Goal: Information Seeking & Learning: Learn about a topic

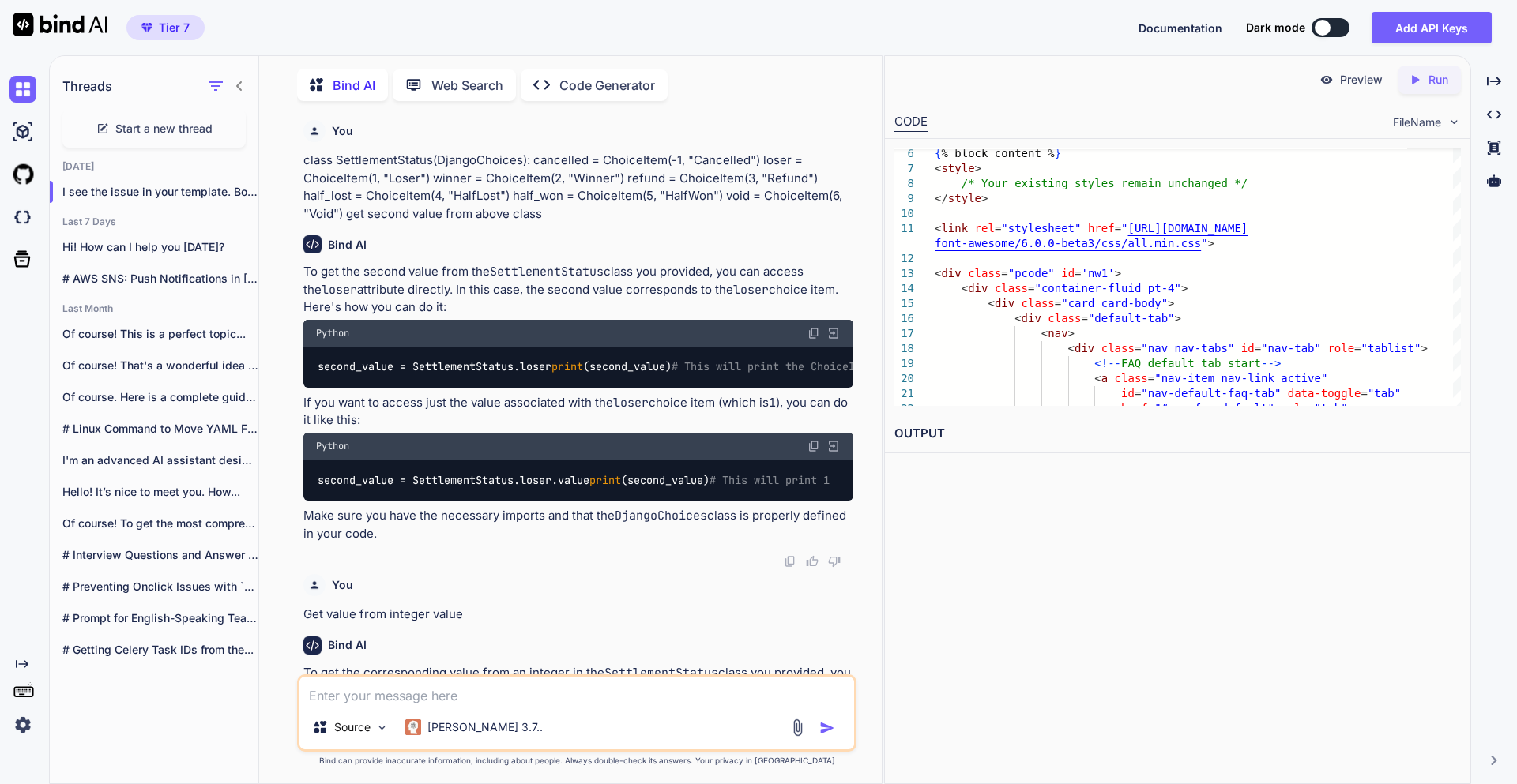
click at [394, 694] on textarea at bounding box center [577, 691] width 555 height 28
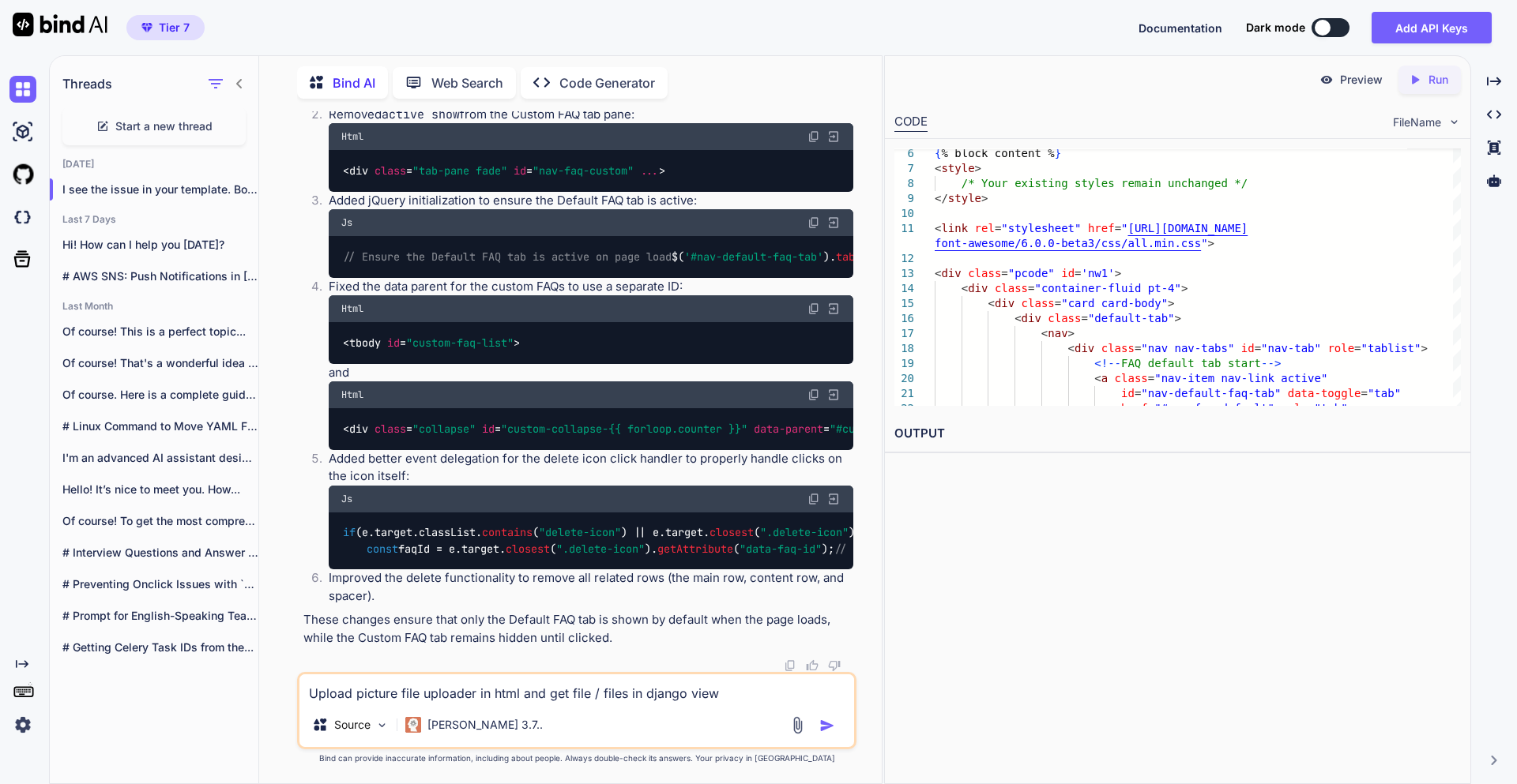
type textarea "Upload picture file uploader in html and get file / files in django view"
click at [837, 726] on button "button" at bounding box center [831, 726] width 23 height 16
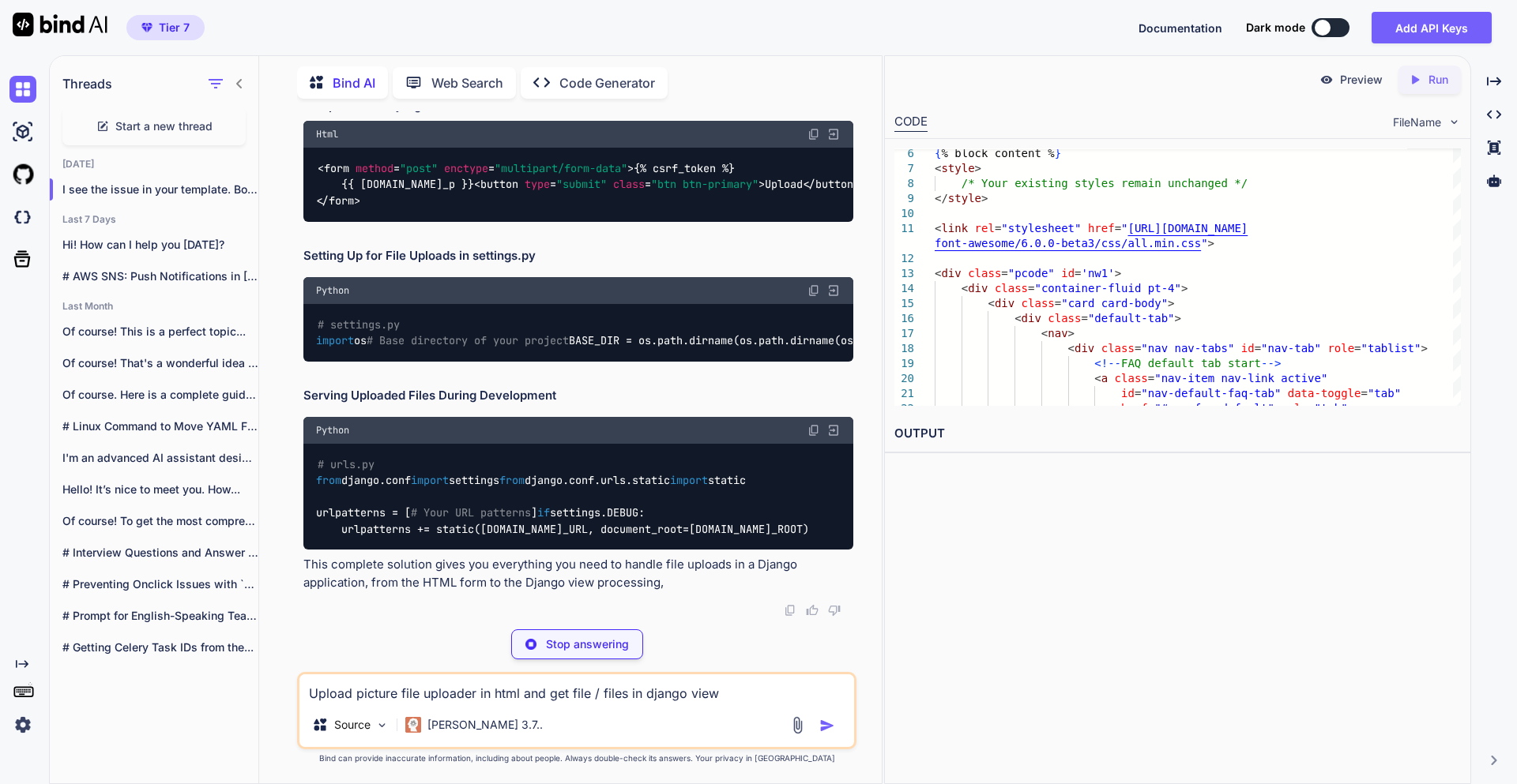
scroll to position [12241, 0]
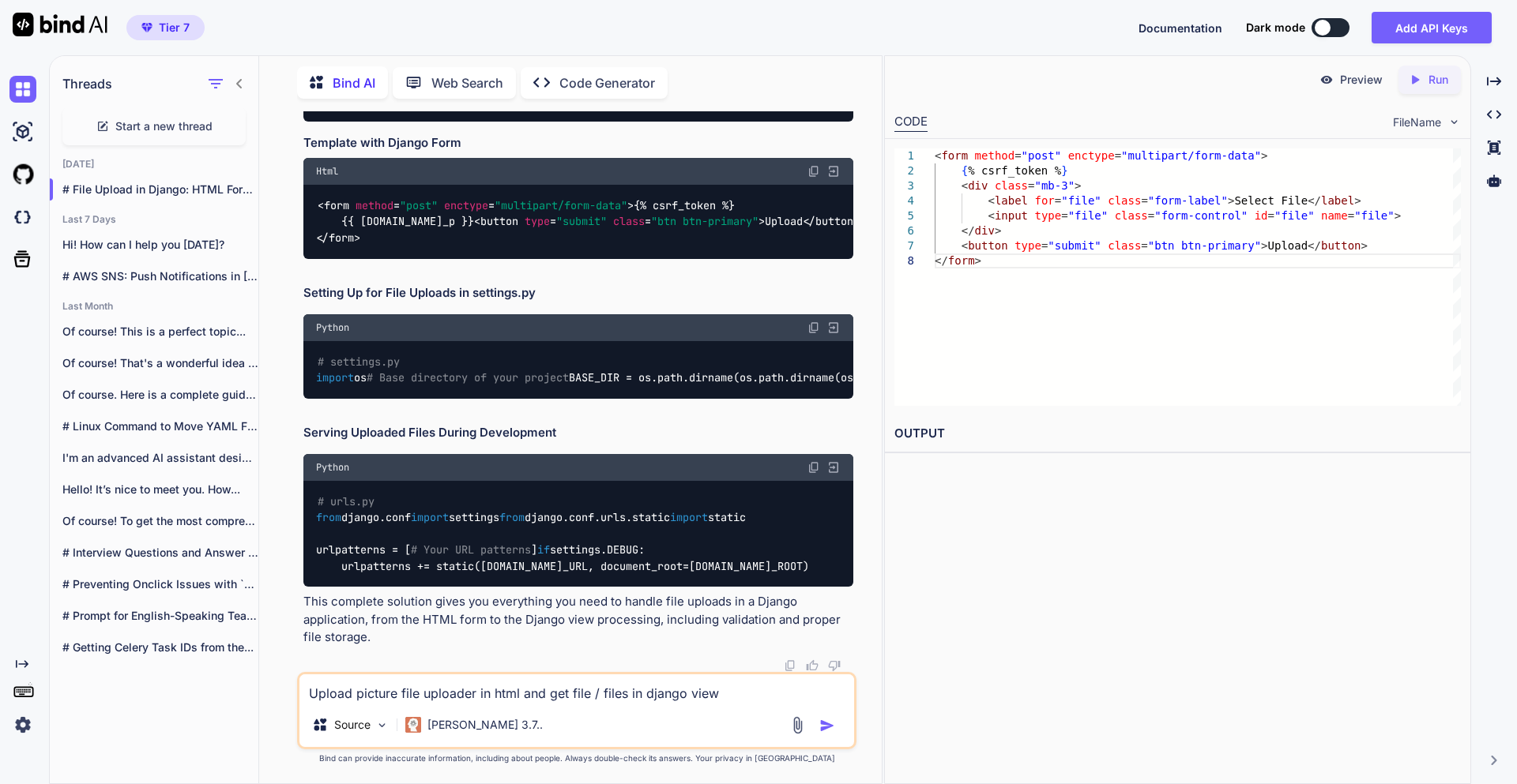
drag, startPoint x: 369, startPoint y: 498, endPoint x: 450, endPoint y: 538, distance: 90.3
drag, startPoint x: 369, startPoint y: 417, endPoint x: 445, endPoint y: 531, distance: 137.0
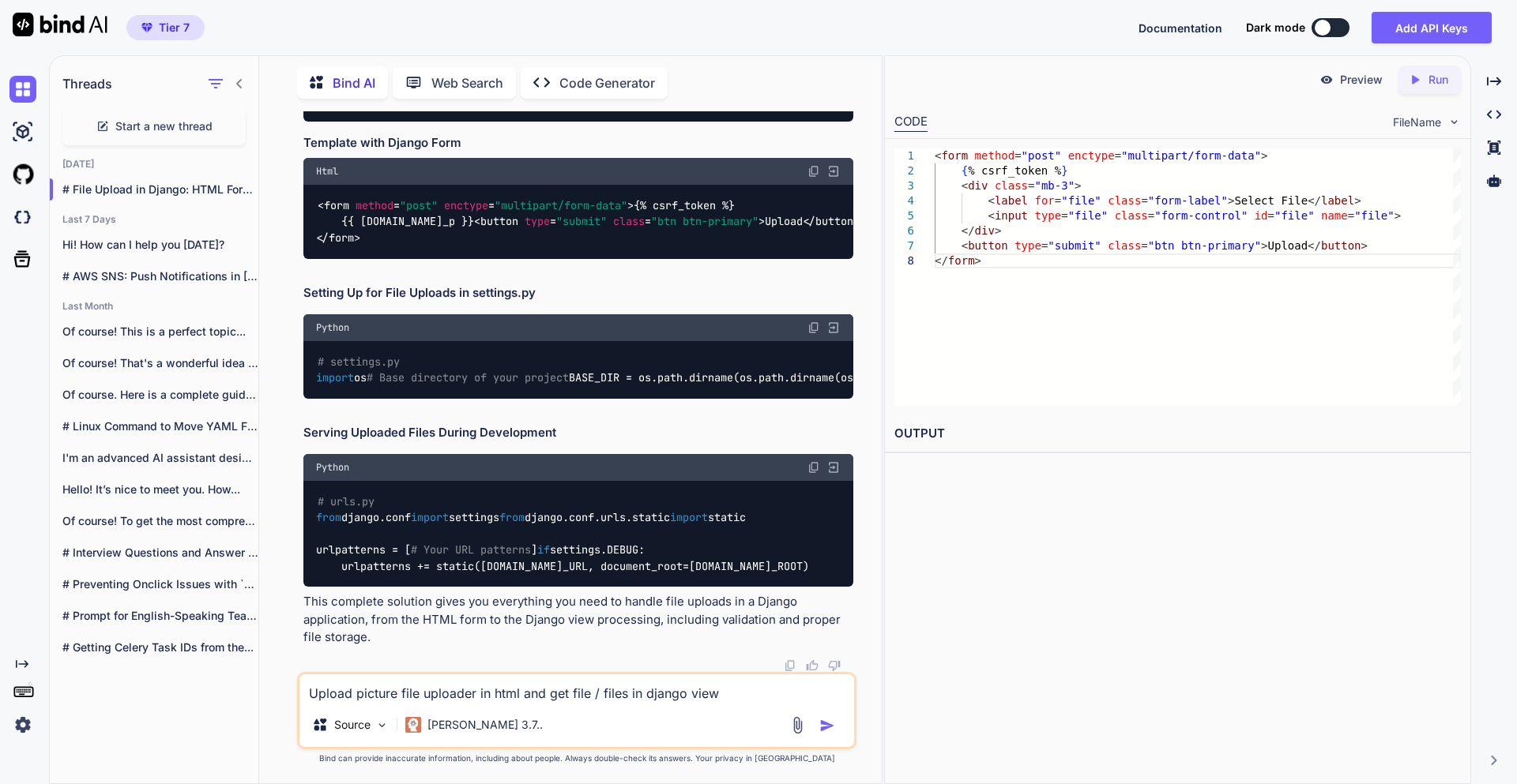
copy code "< label for = "image-upload" class = "form-label" > Select Image </ label > < d…"
drag, startPoint x: 319, startPoint y: 342, endPoint x: 353, endPoint y: 466, distance: 128.6
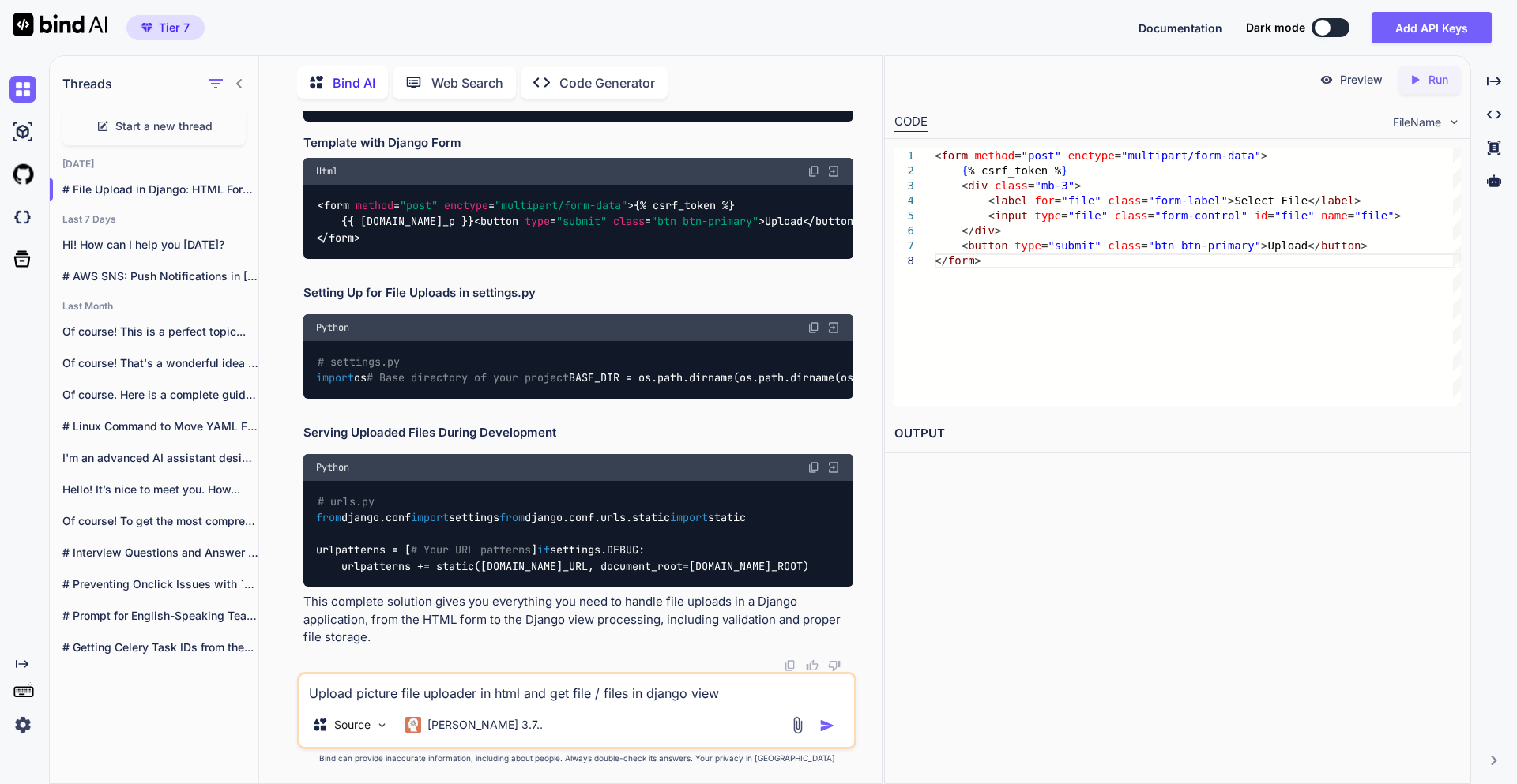
copy span "function previewImage ( event ) { var reader = new FileReader (); reader. onloa…"
click at [381, 705] on div "Upload picture file uploader in html and get file / files in django view Source…" at bounding box center [577, 710] width 560 height 77
click at [381, 699] on textarea "Upload picture file uploader in html and get file / files in django view" at bounding box center [577, 688] width 555 height 28
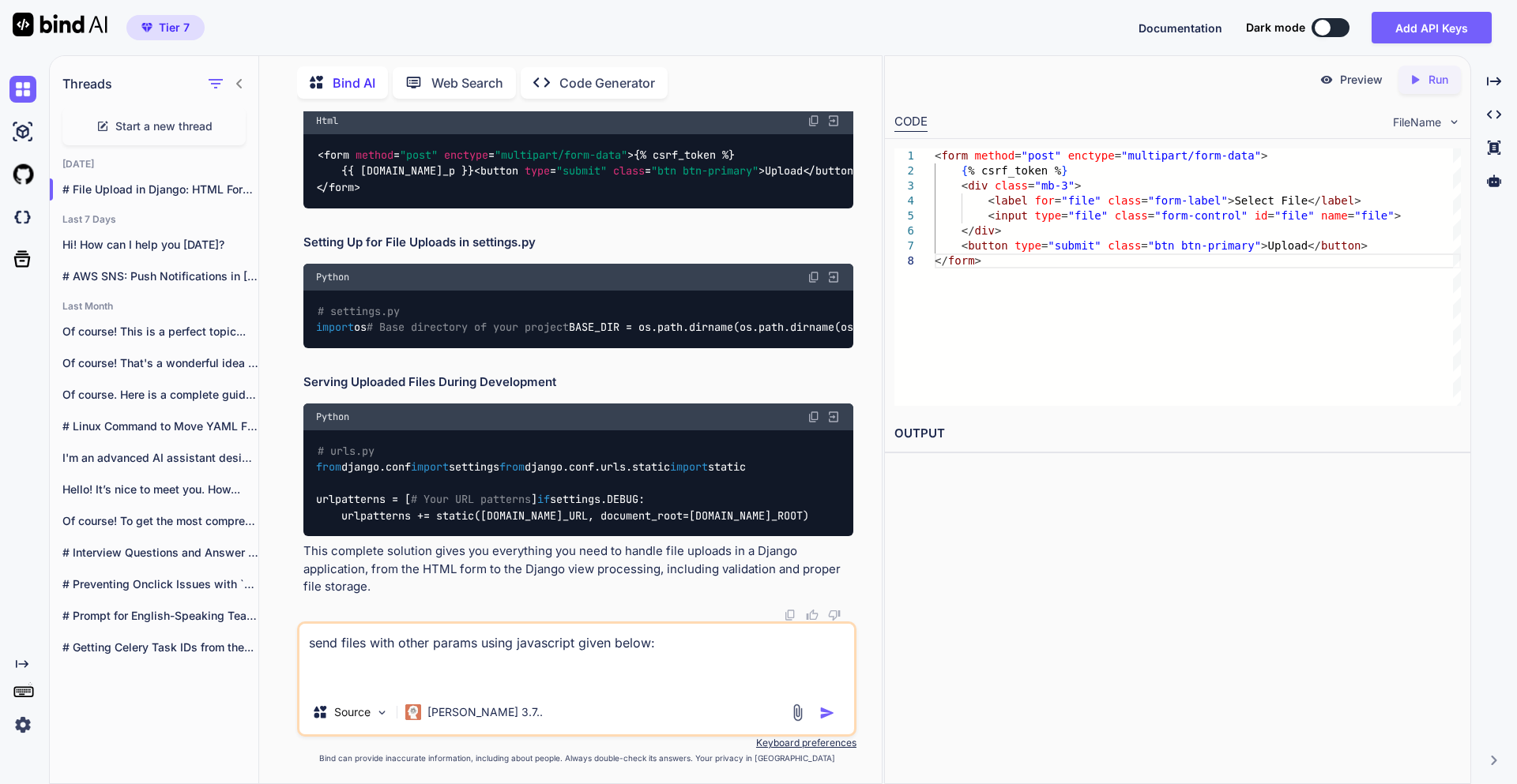
click at [405, 678] on textarea "send files with other params using javascript given below:" at bounding box center [577, 658] width 555 height 67
paste textarea "loremips.dolOrsitAmetcons("ADIPiscingElitse", doeiusmo () { tempo inciDid = utl…"
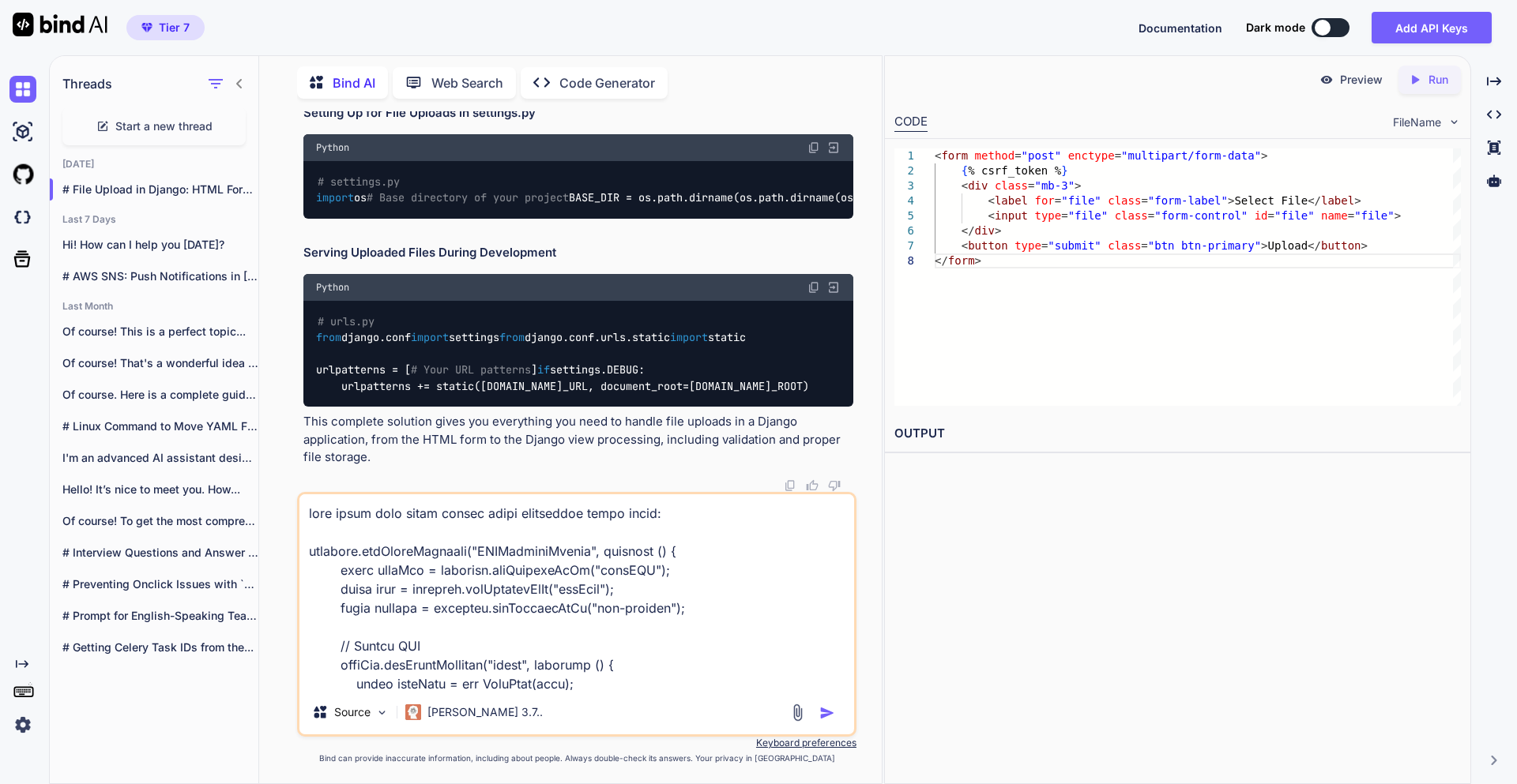
scroll to position [418, 0]
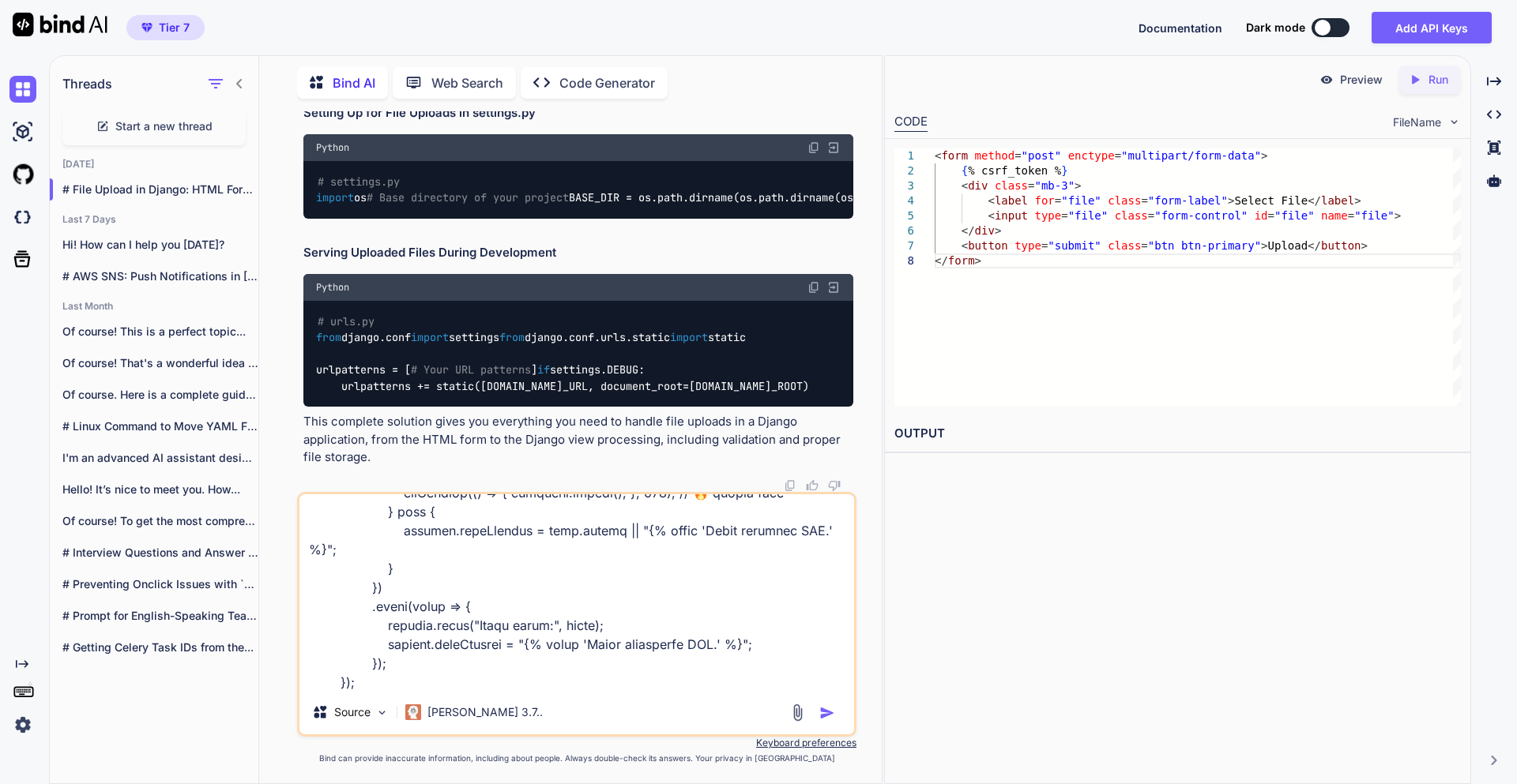
type textarea "lore ipsum dolo sitam consec adipi elitseddoe tempo incid: utlabore.etdOloreMag…"
click at [830, 718] on img "button" at bounding box center [828, 713] width 16 height 16
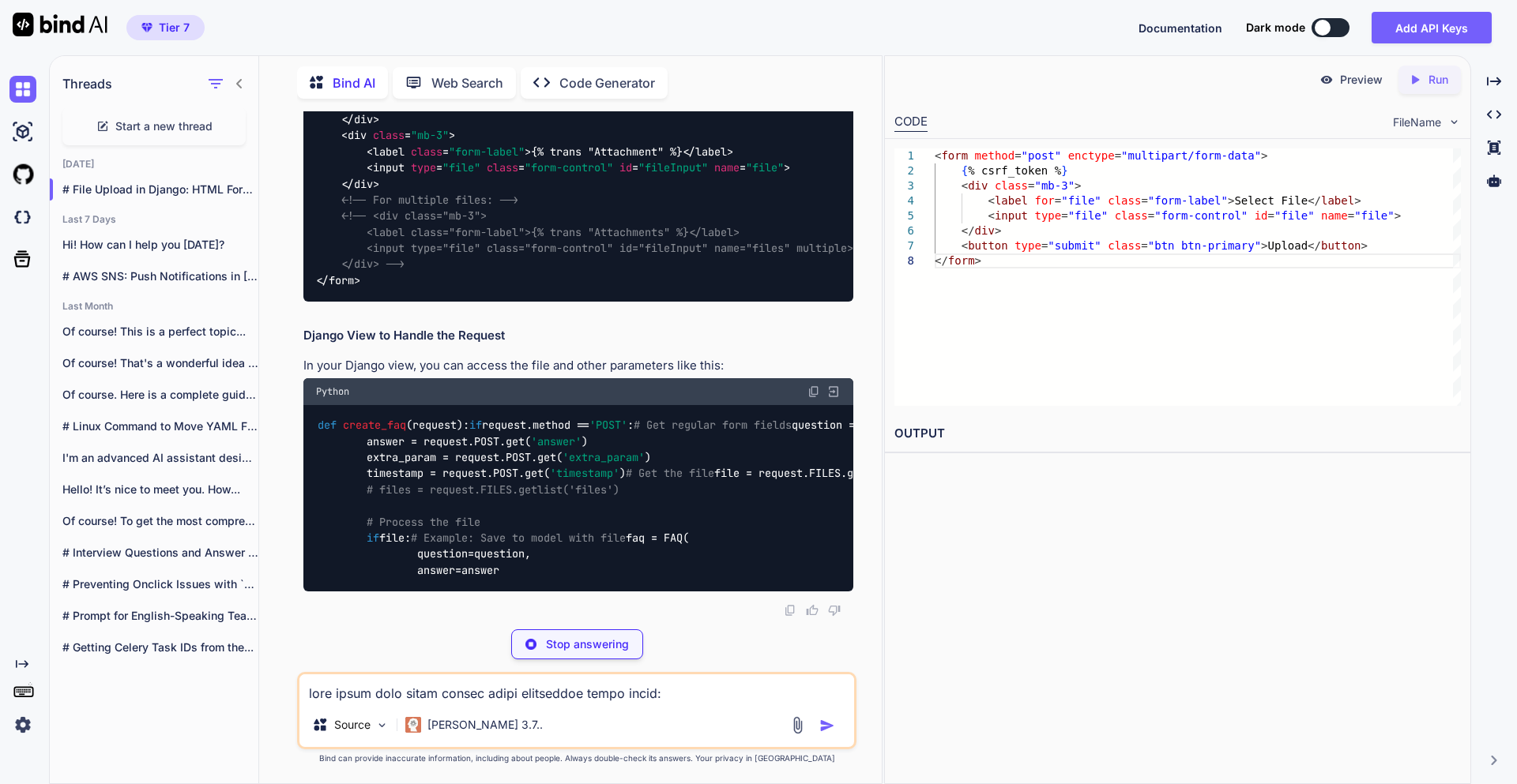
scroll to position [16222, 0]
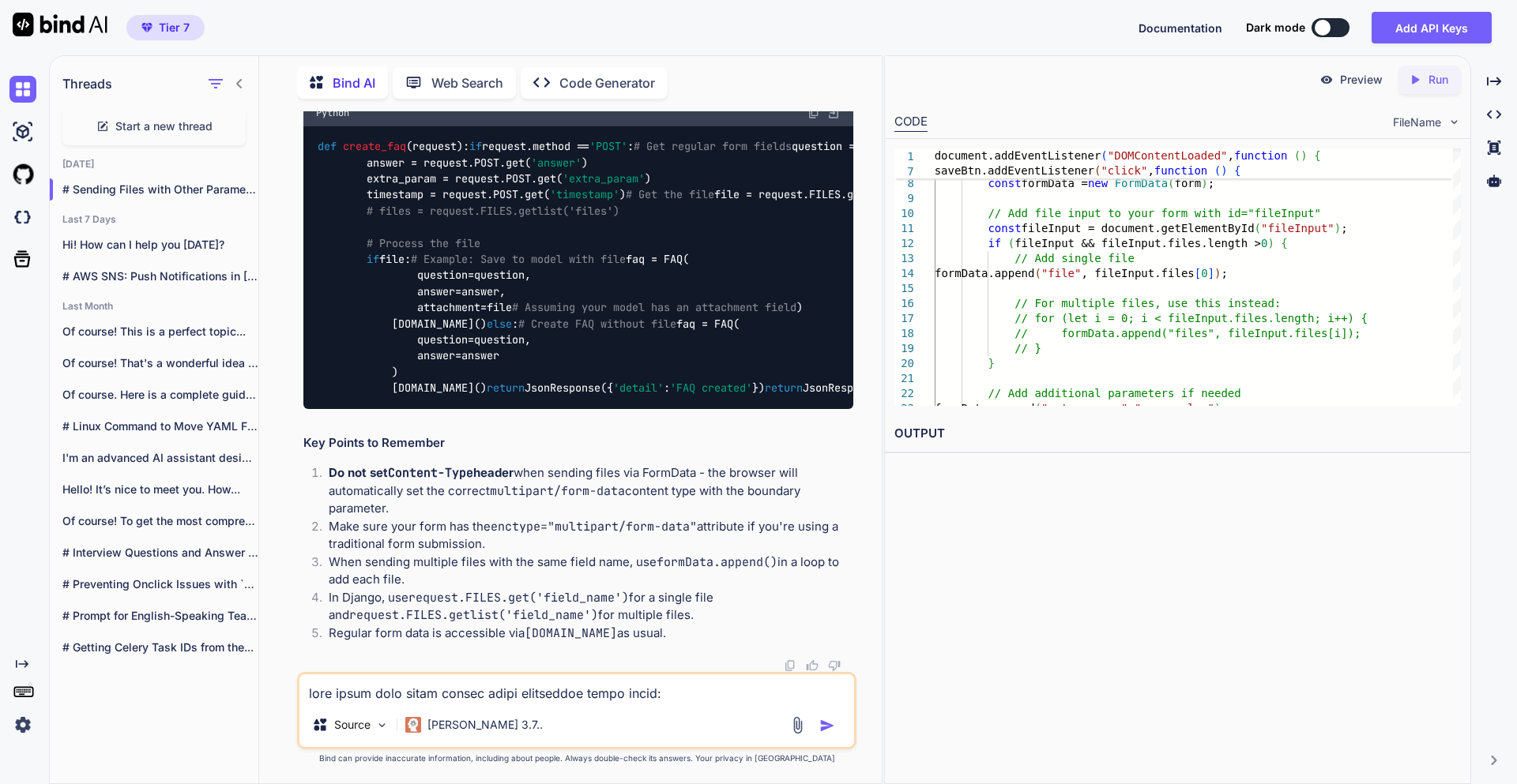
drag, startPoint x: 363, startPoint y: 393, endPoint x: 708, endPoint y: 391, distance: 345.0
drag, startPoint x: 369, startPoint y: 391, endPoint x: 723, endPoint y: 392, distance: 354.0
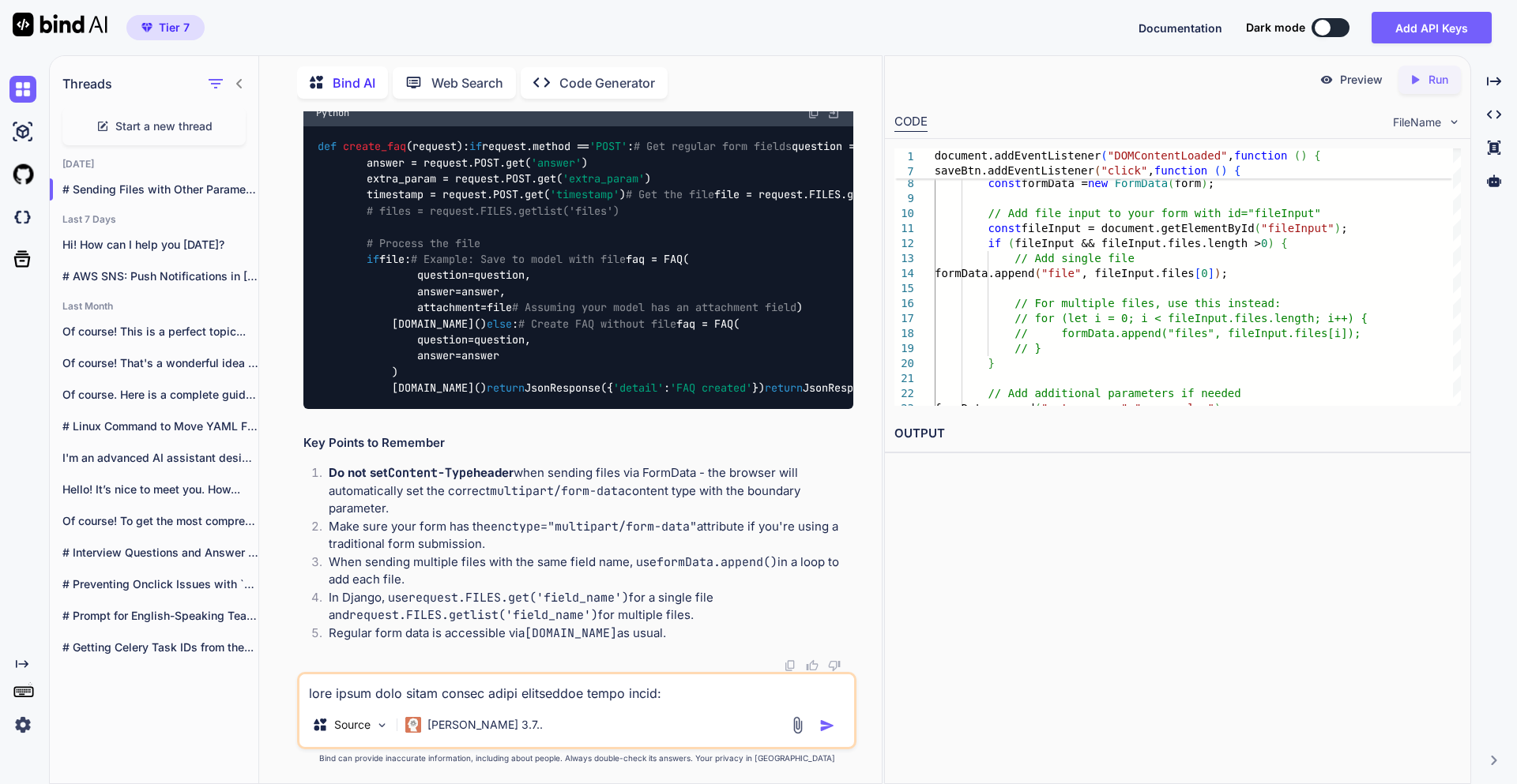
copy code "const fileInput = document . getElementById ( "fileInput" );"
